Goal: Task Accomplishment & Management: Manage account settings

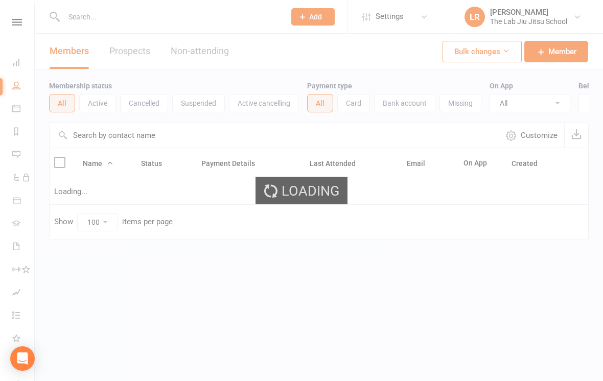
select select "100"
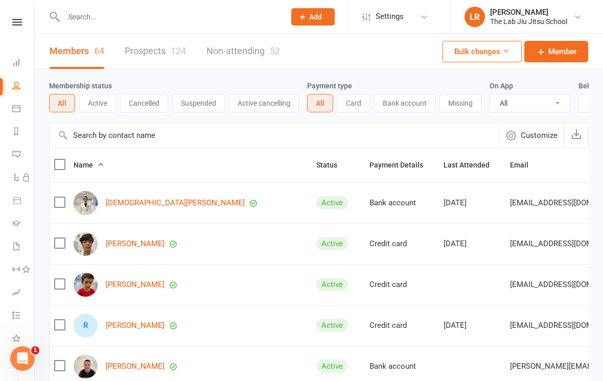
click at [164, 55] on link "Prospects 124" at bounding box center [155, 51] width 61 height 35
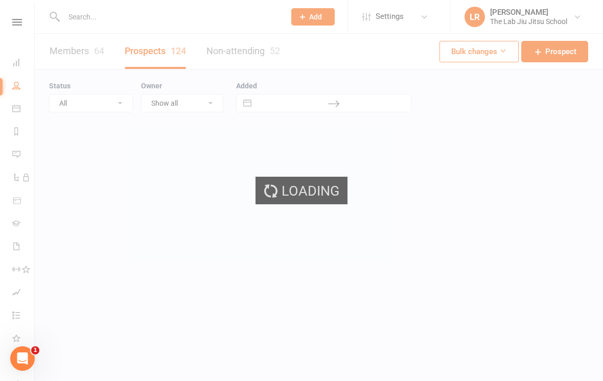
select select "100"
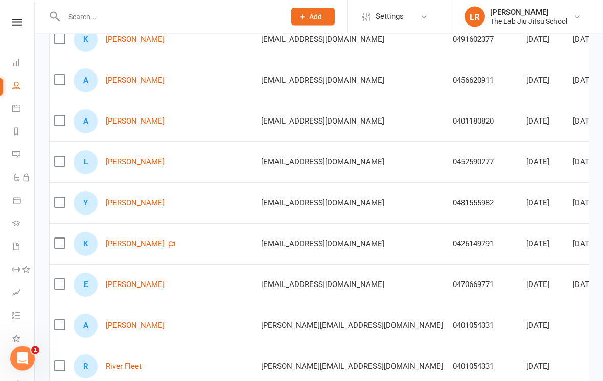
click at [128, 159] on link "[PERSON_NAME]" at bounding box center [135, 162] width 59 height 9
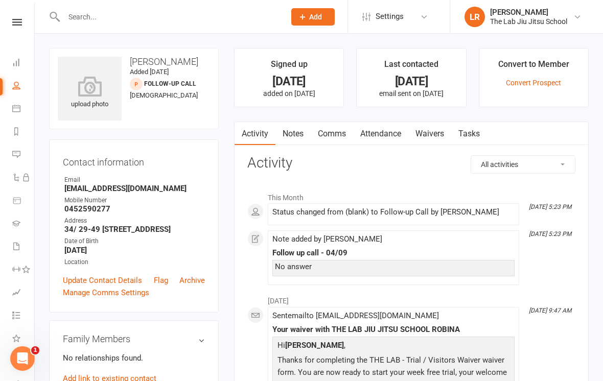
click at [97, 93] on icon at bounding box center [90, 86] width 64 height 20
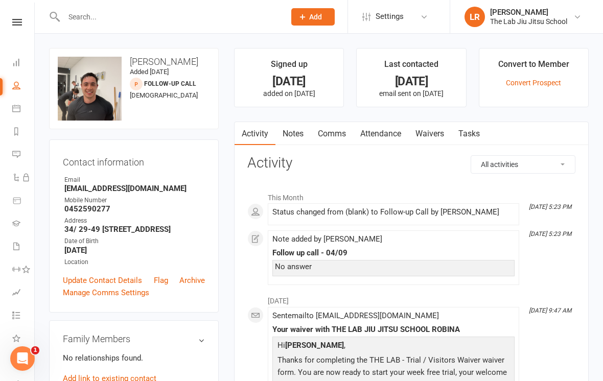
click at [548, 79] on link "Convert Prospect" at bounding box center [533, 83] width 55 height 8
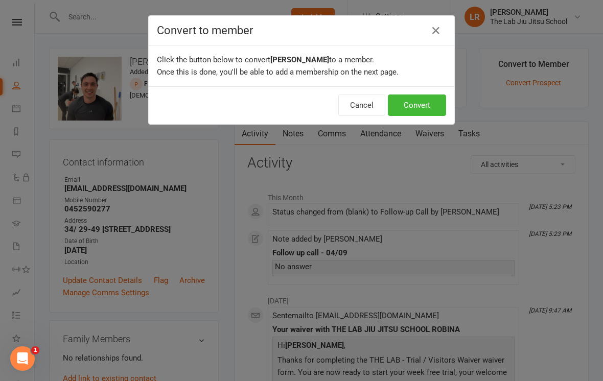
click at [426, 112] on button "Convert" at bounding box center [417, 105] width 58 height 21
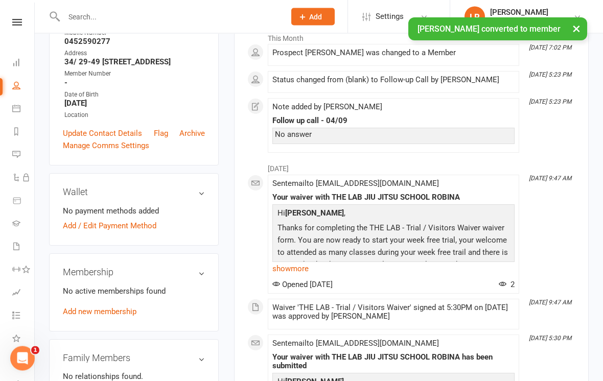
click at [122, 315] on link "Add new membership" at bounding box center [100, 312] width 74 height 9
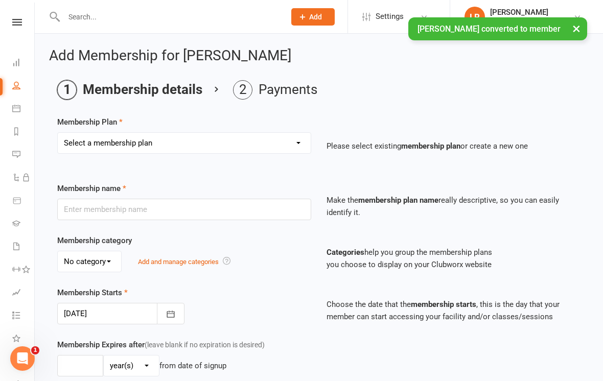
click at [269, 146] on select "Select a membership plan Create new Membership Plan 10 PASS CLASS Foundation Me…" at bounding box center [184, 143] width 253 height 20
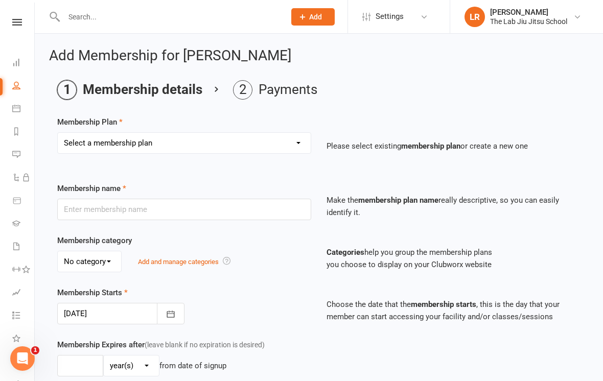
select select "7"
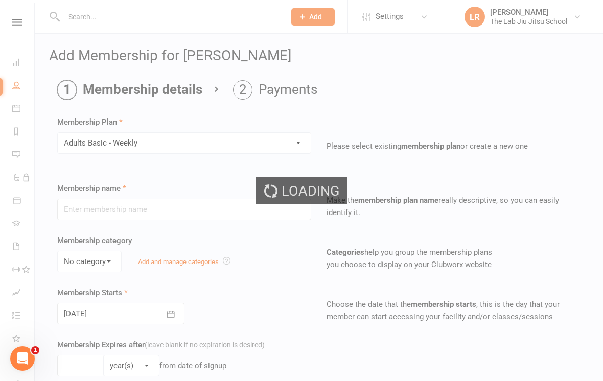
type input "Adults Basic - Weekly"
type input "0"
select select "?"
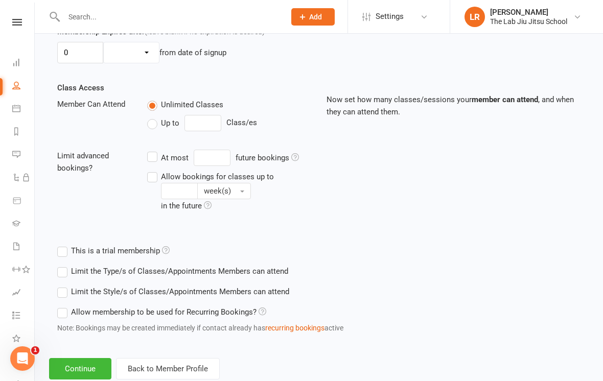
scroll to position [333, 0]
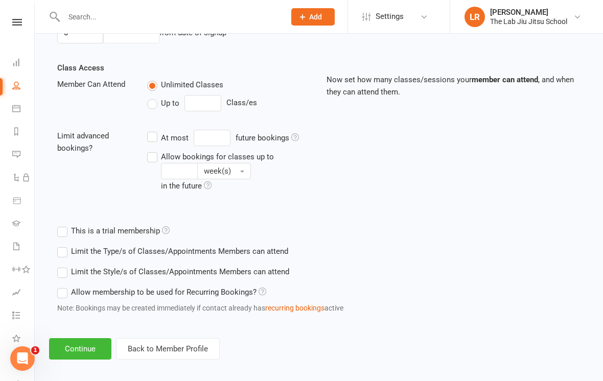
click at [88, 345] on button "Continue" at bounding box center [80, 348] width 62 height 21
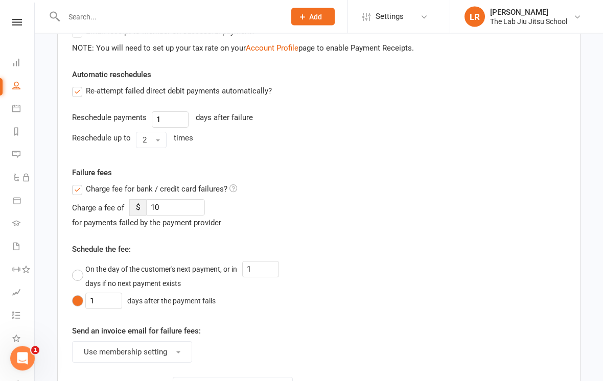
scroll to position [530, 0]
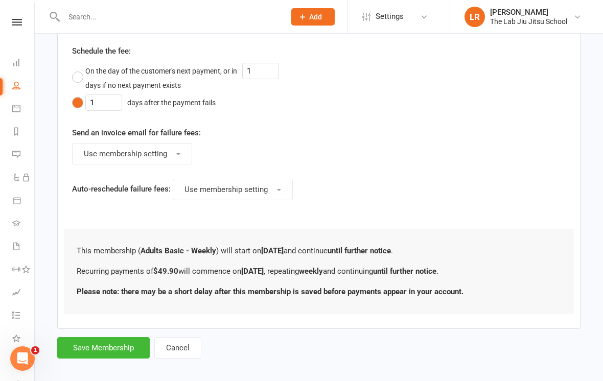
click at [122, 348] on button "Save Membership" at bounding box center [103, 347] width 93 height 21
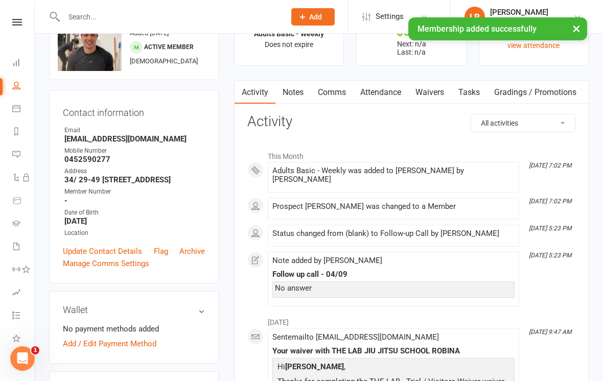
scroll to position [139, 0]
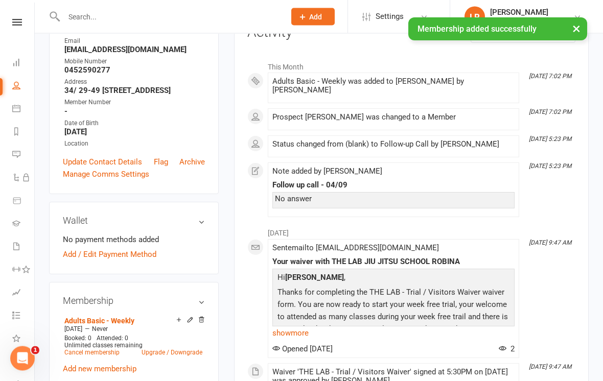
click at [131, 261] on link "Add / Edit Payment Method" at bounding box center [110, 255] width 94 height 12
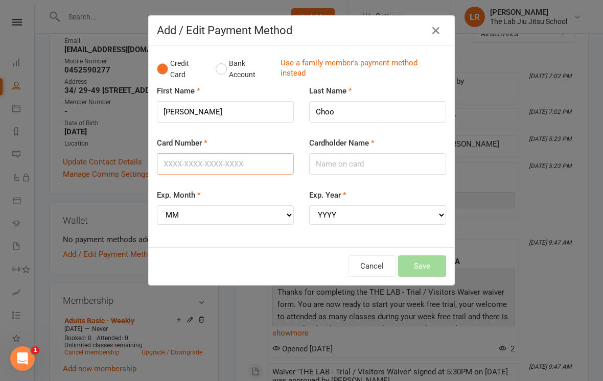
click at [225, 165] on input "Card Number" at bounding box center [225, 163] width 137 height 21
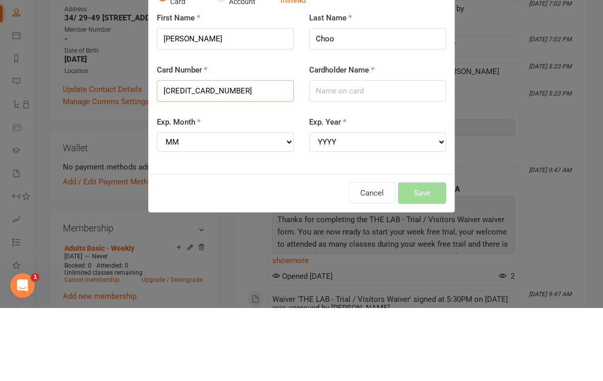
type input "[CREDIT_CARD_NUMBER]"
click at [380, 153] on input "Cardholder Name" at bounding box center [377, 163] width 137 height 21
type input "[PERSON_NAME]"
click at [263, 205] on select "MM 01 02 03 04 05 06 07 08 09 10 11 12" at bounding box center [225, 214] width 137 height 19
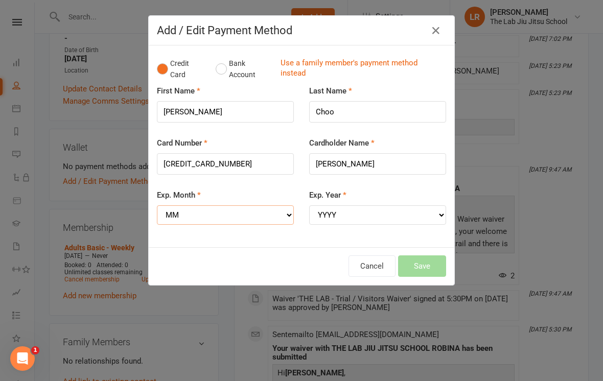
select select "05"
click at [360, 208] on select "YYYY 2025 2026 2027 2028 2029 2030 2031 2032 2033 2034" at bounding box center [377, 214] width 137 height 19
click at [369, 200] on div "Exp. Year YYYY 2025 2026 2027 2028 2029 2030 2031 2032 2033 2034" at bounding box center [377, 207] width 137 height 36
click at [383, 209] on select "YYYY 2025 2026 2027 2028 2029 2030 2031 2032 2033 2034" at bounding box center [377, 214] width 137 height 19
select select "2026"
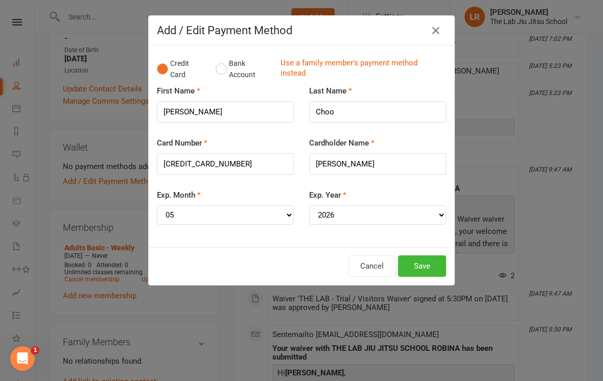
click at [437, 256] on button "Save" at bounding box center [422, 266] width 48 height 21
